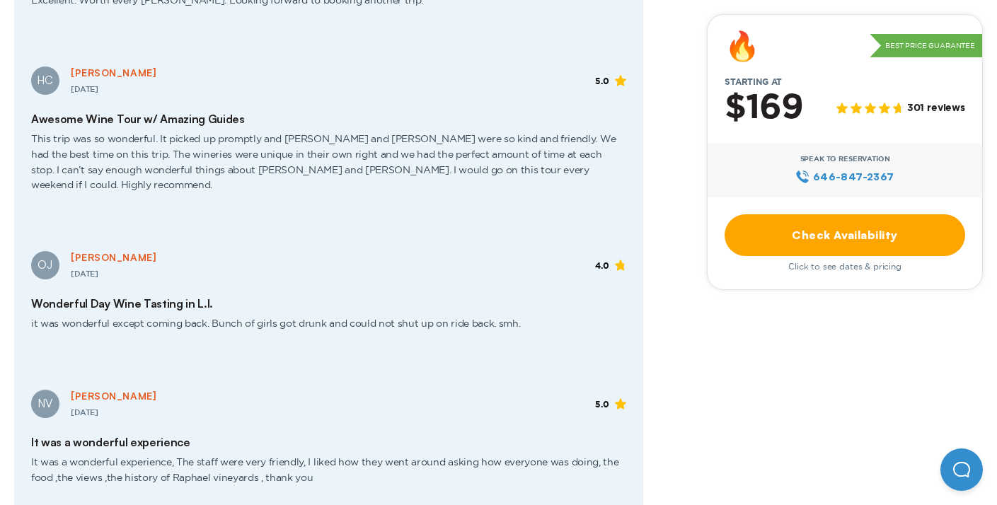
scroll to position [1725, 0]
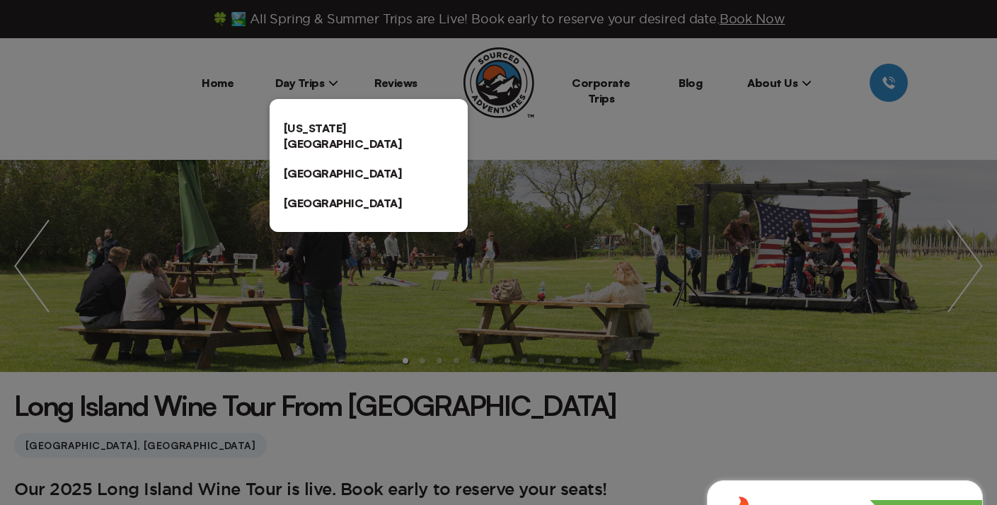
click at [294, 120] on link "[US_STATE][GEOGRAPHIC_DATA]" at bounding box center [369, 135] width 198 height 45
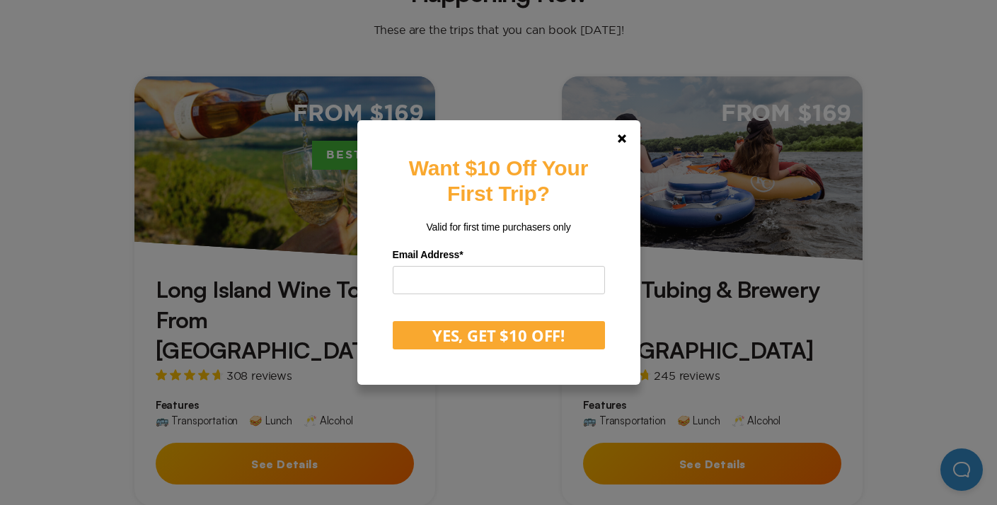
scroll to position [448, 0]
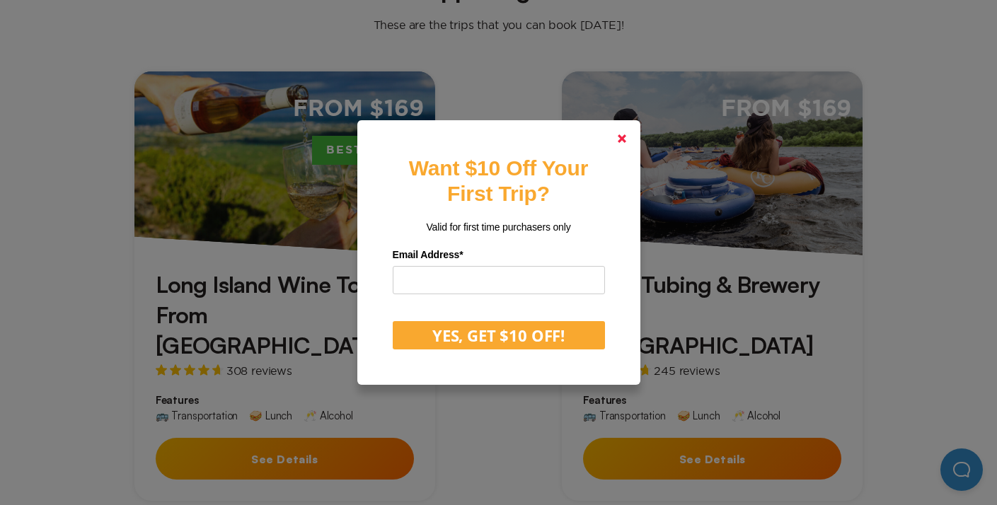
click at [631, 133] on link at bounding box center [622, 139] width 34 height 34
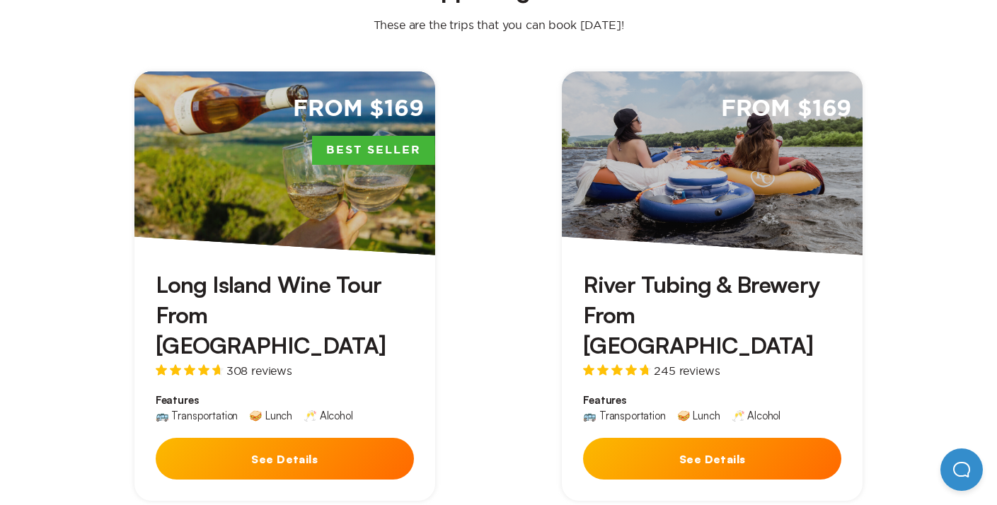
click at [660, 149] on div "From $169" at bounding box center [712, 163] width 301 height 184
